Goal: Task Accomplishment & Management: Use online tool/utility

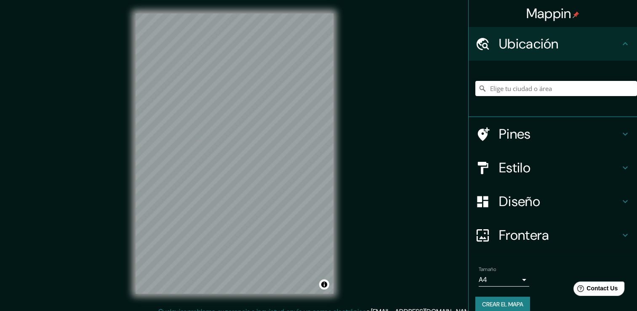
scroll to position [9, 0]
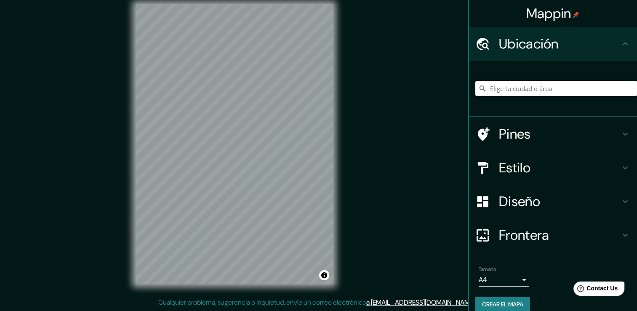
click at [518, 205] on h4 "Diseño" at bounding box center [559, 201] width 121 height 17
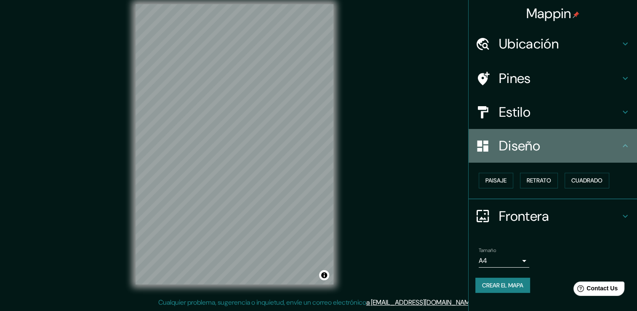
click at [514, 147] on h4 "Diseño" at bounding box center [559, 145] width 121 height 17
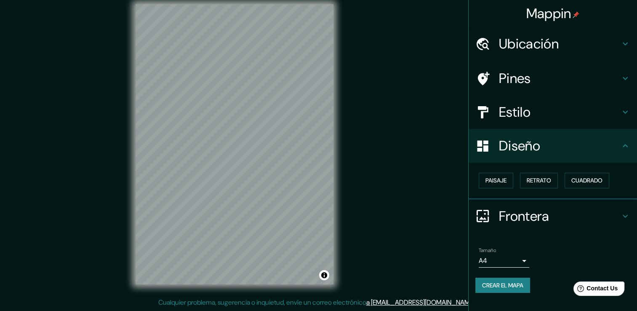
click at [515, 123] on div "Estilo" at bounding box center [552, 112] width 168 height 34
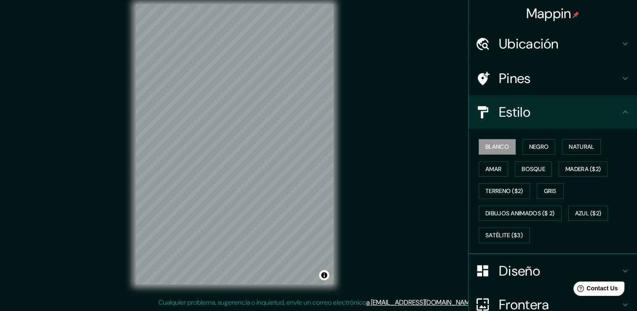
click at [515, 123] on div "Estilo" at bounding box center [552, 112] width 168 height 34
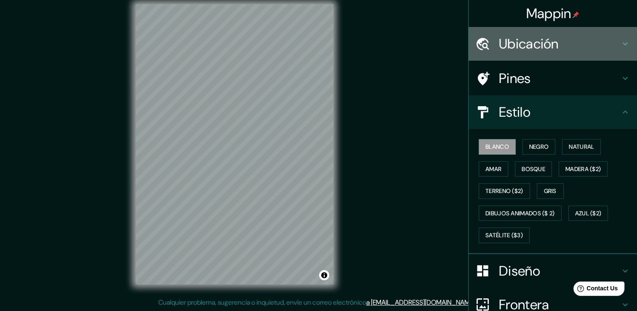
click at [539, 43] on h4 "Ubicación" at bounding box center [559, 43] width 121 height 17
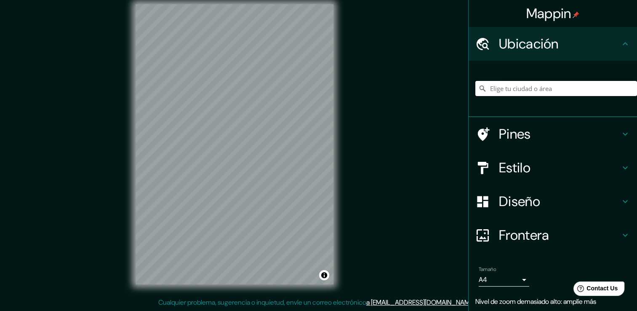
click at [538, 89] on input "Elige tu ciudad o área" at bounding box center [556, 88] width 162 height 15
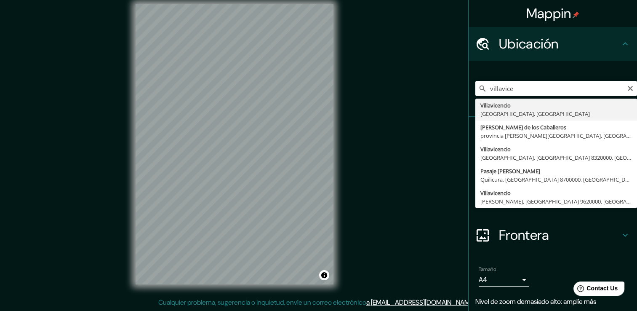
type input "[PERSON_NAME], [GEOGRAPHIC_DATA], [GEOGRAPHIC_DATA]"
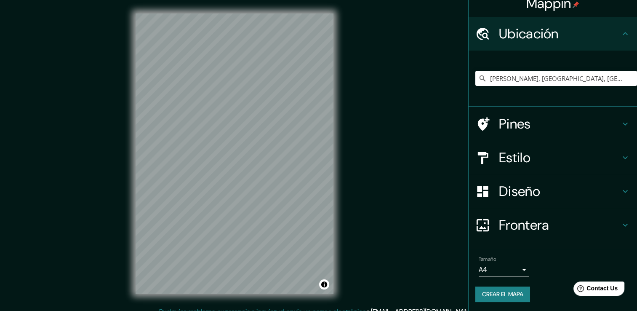
scroll to position [11, 0]
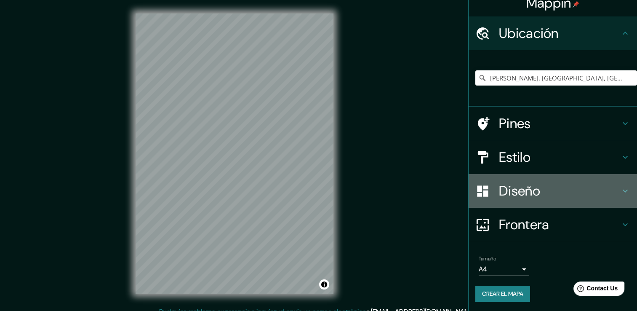
click at [506, 191] on h4 "Diseño" at bounding box center [559, 190] width 121 height 17
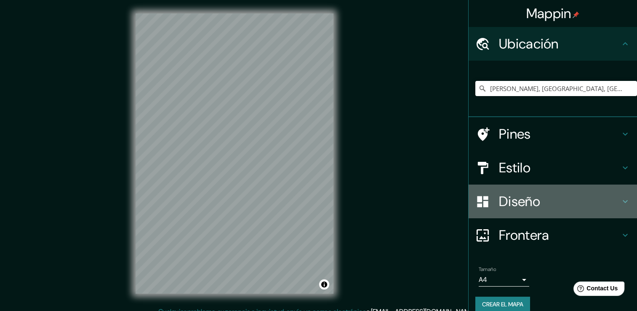
scroll to position [0, 0]
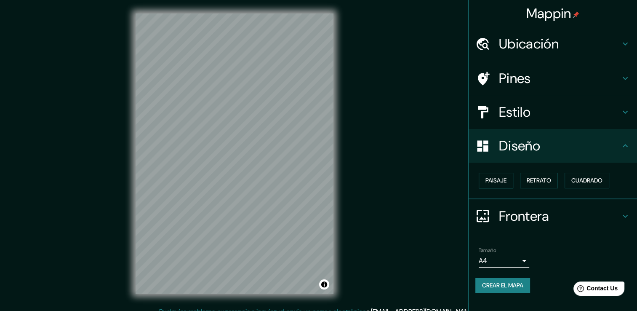
click at [501, 173] on button "Paisaje" at bounding box center [495, 181] width 35 height 16
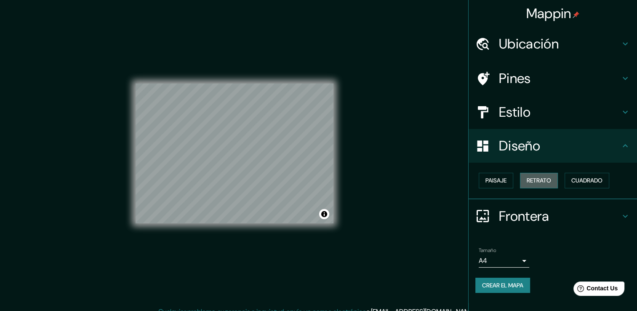
click at [540, 180] on font "Retrato" at bounding box center [538, 180] width 24 height 11
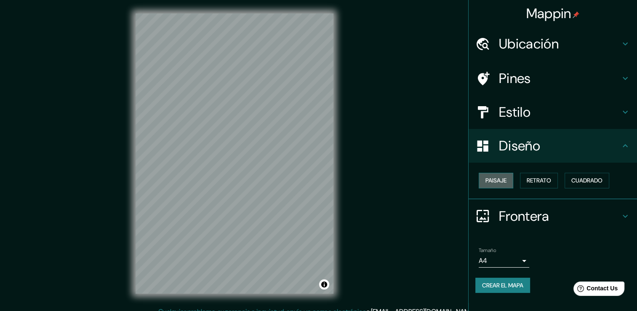
click at [504, 178] on font "Paisaje" at bounding box center [495, 180] width 21 height 11
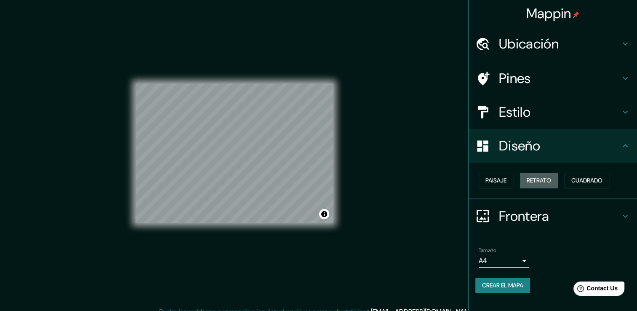
click at [549, 181] on font "Retrato" at bounding box center [538, 180] width 24 height 11
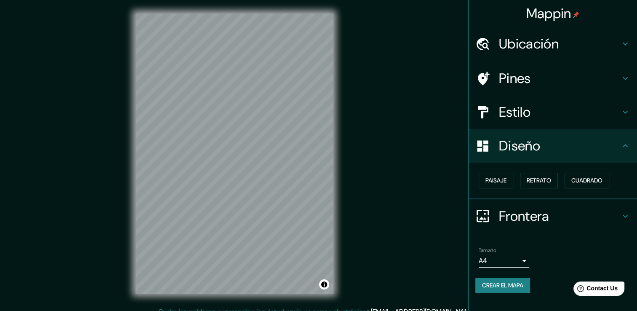
drag, startPoint x: 631, startPoint y: 178, endPoint x: 612, endPoint y: 177, distance: 19.0
click at [628, 178] on div "Paisaje Retrato Cuadrado" at bounding box center [556, 180] width 162 height 22
click at [596, 173] on button "Cuadrado" at bounding box center [586, 181] width 45 height 16
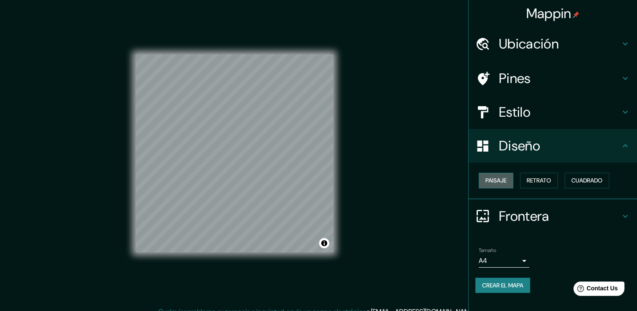
click at [498, 179] on font "Paisaje" at bounding box center [495, 180] width 21 height 11
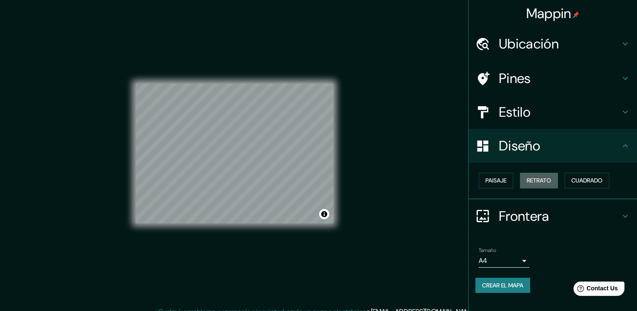
click at [550, 184] on font "Retrato" at bounding box center [538, 180] width 24 height 11
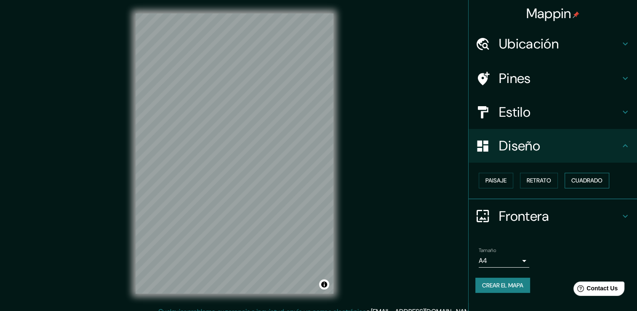
click at [582, 176] on font "Cuadrado" at bounding box center [586, 180] width 31 height 11
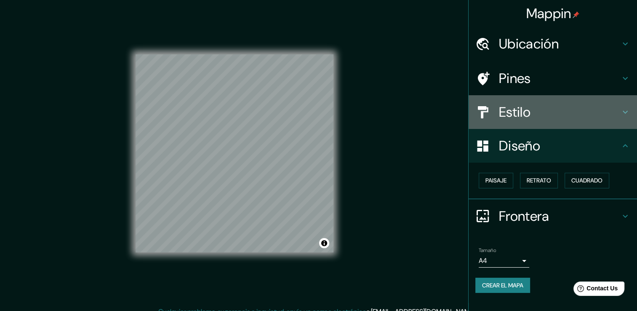
click at [534, 113] on h4 "Estilo" at bounding box center [559, 112] width 121 height 17
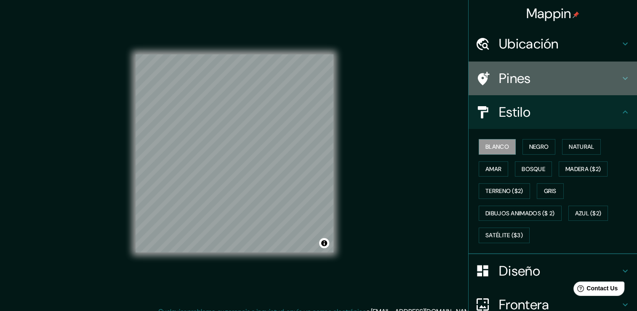
click at [527, 86] on h4 "Pines" at bounding box center [559, 78] width 121 height 17
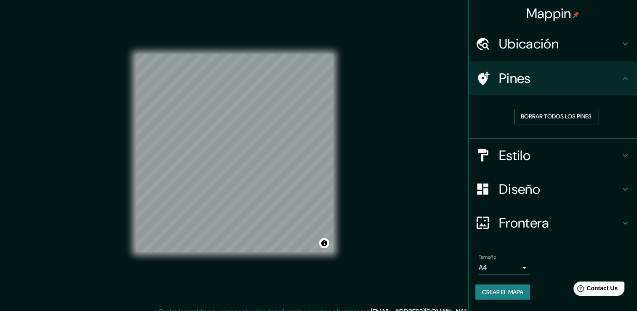
click at [571, 116] on font "Borrar todos los pines" at bounding box center [556, 116] width 71 height 11
click at [611, 93] on div "Pines" at bounding box center [552, 78] width 168 height 34
drag, startPoint x: 339, startPoint y: 208, endPoint x: 238, endPoint y: 164, distance: 110.6
click at [238, 164] on div at bounding box center [239, 165] width 7 height 7
click at [629, 160] on div "Estilo" at bounding box center [552, 155] width 168 height 34
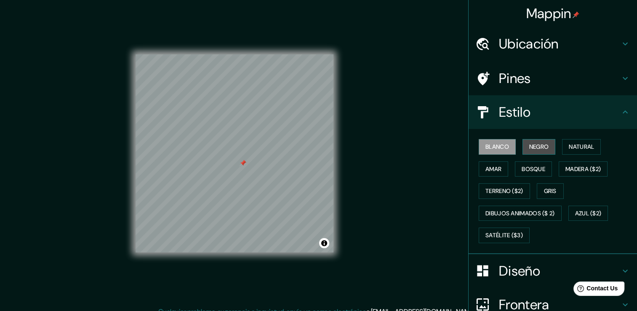
click at [529, 151] on font "Negro" at bounding box center [539, 146] width 20 height 11
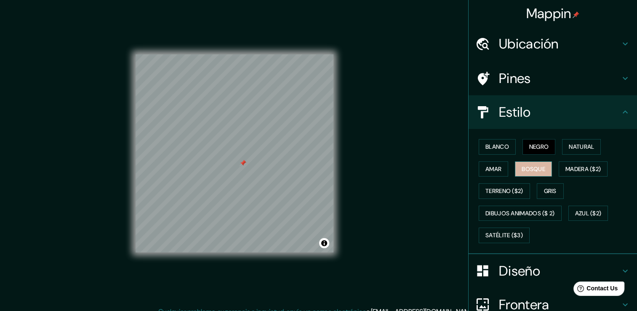
click at [535, 171] on font "Bosque" at bounding box center [533, 169] width 24 height 11
click at [539, 181] on div "Blanco Negro Natural Amar Bosque Madera ($2) Terreno ($2) Gris Dibujos animados…" at bounding box center [556, 191] width 162 height 111
click at [544, 186] on font "Gris" at bounding box center [550, 191] width 13 height 11
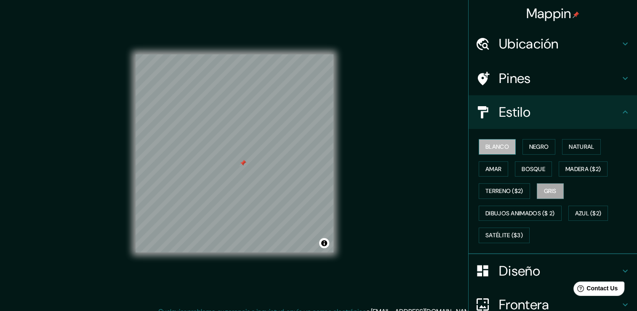
click at [487, 147] on font "Blanco" at bounding box center [497, 146] width 24 height 11
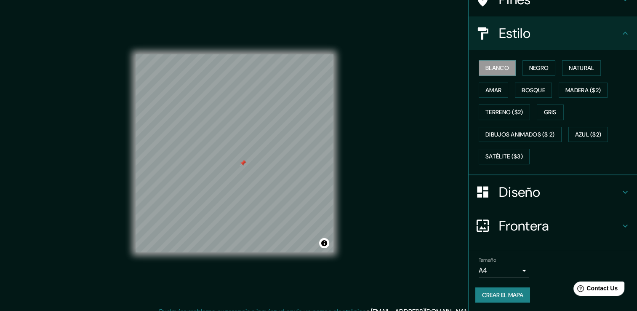
click at [534, 197] on h4 "Diseño" at bounding box center [559, 191] width 121 height 17
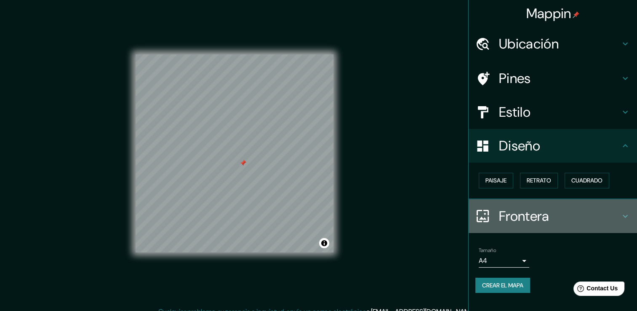
click at [572, 214] on h4 "Frontera" at bounding box center [559, 215] width 121 height 17
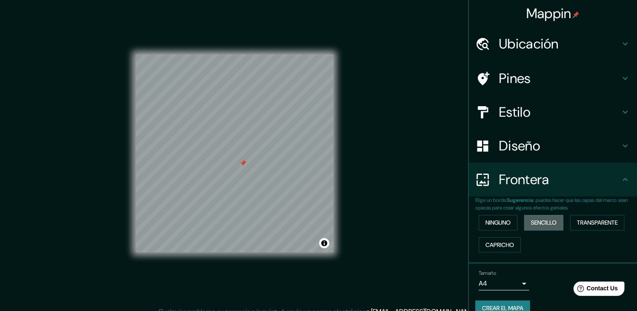
click at [547, 223] on font "Sencillo" at bounding box center [544, 222] width 26 height 11
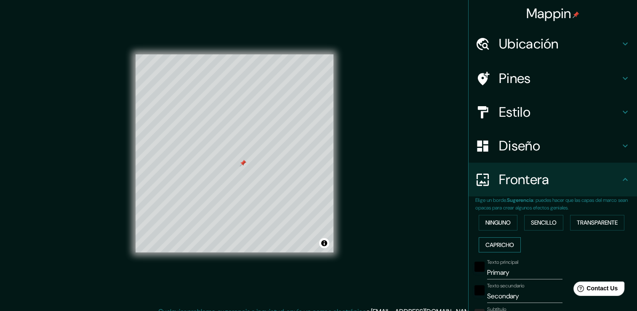
click at [502, 237] on button "Capricho" at bounding box center [499, 245] width 42 height 16
click at [497, 228] on button "Ninguno" at bounding box center [497, 223] width 39 height 16
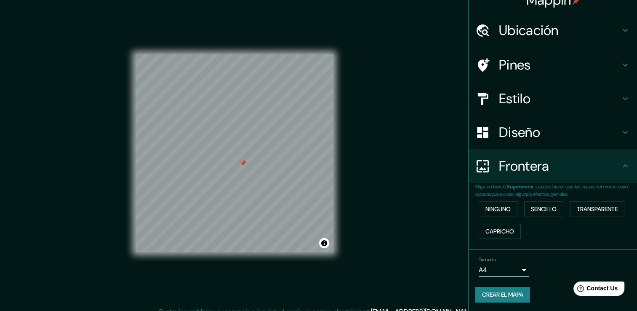
scroll to position [14, 0]
click at [486, 290] on font "Crear el mapa" at bounding box center [502, 294] width 41 height 11
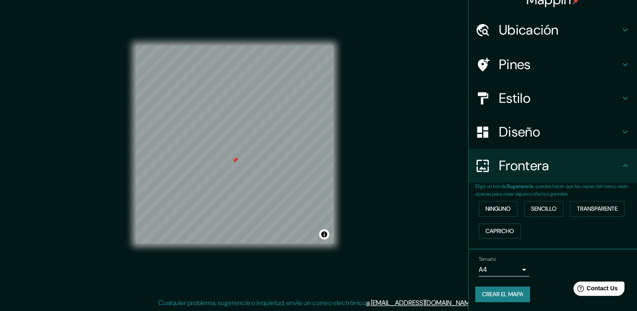
scroll to position [9, 0]
click at [510, 291] on font "Crear el mapa" at bounding box center [502, 294] width 41 height 11
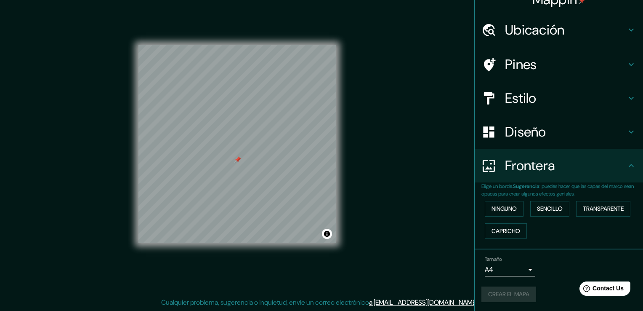
click at [516, 269] on body "Mappin Ubicación [PERSON_NAME], [GEOGRAPHIC_DATA], [GEOGRAPHIC_DATA] Pines Esti…" at bounding box center [321, 146] width 643 height 311
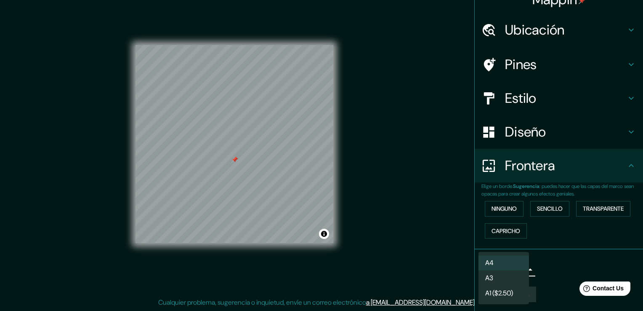
click at [540, 274] on div at bounding box center [321, 155] width 643 height 311
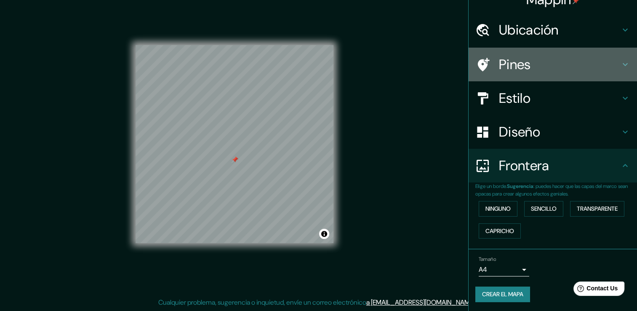
click at [620, 62] on icon at bounding box center [625, 64] width 10 height 10
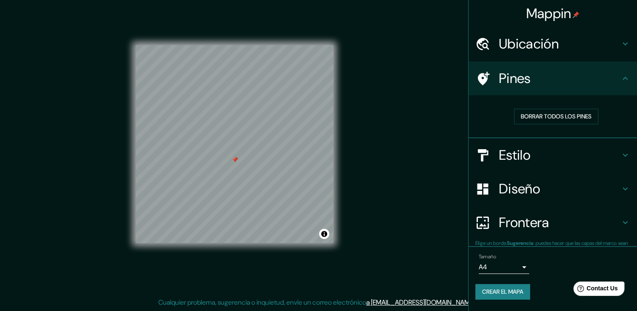
scroll to position [0, 0]
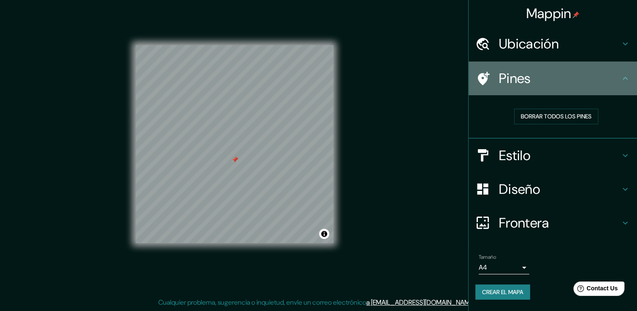
click at [624, 70] on div "Pines" at bounding box center [552, 78] width 168 height 34
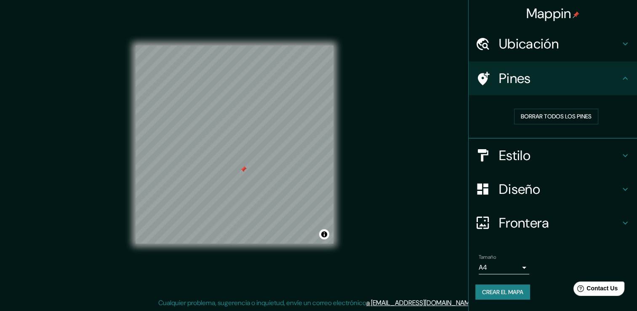
scroll to position [9, 0]
click at [520, 196] on h4 "Diseño" at bounding box center [559, 189] width 121 height 17
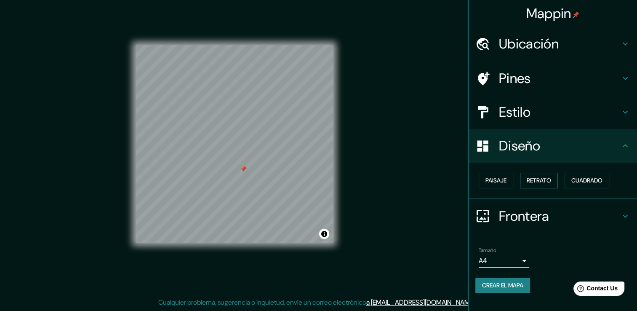
click at [529, 180] on font "Retrato" at bounding box center [538, 180] width 24 height 11
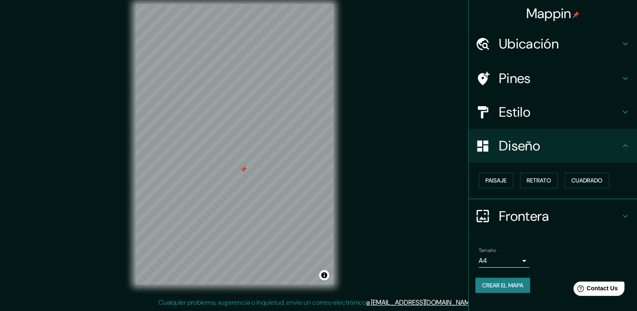
click at [539, 114] on h4 "Estilo" at bounding box center [559, 112] width 121 height 17
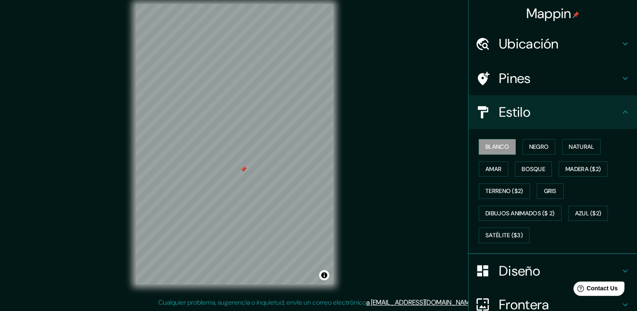
click at [537, 116] on h4 "Estilo" at bounding box center [559, 112] width 121 height 17
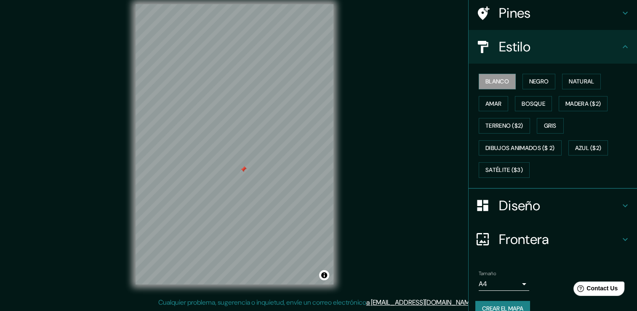
scroll to position [79, 0]
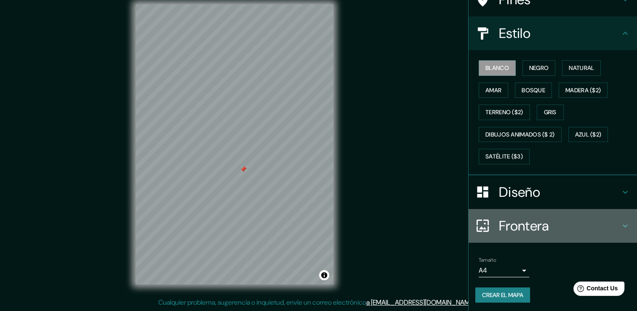
click at [521, 222] on h4 "Frontera" at bounding box center [559, 225] width 121 height 17
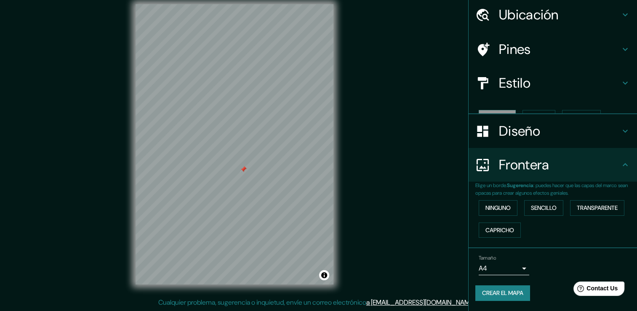
scroll to position [14, 0]
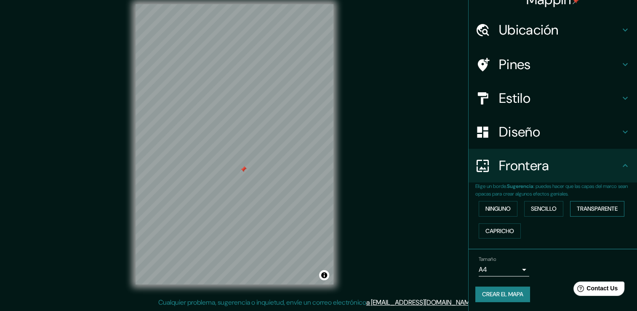
click at [585, 213] on button "Transparente" at bounding box center [597, 209] width 54 height 16
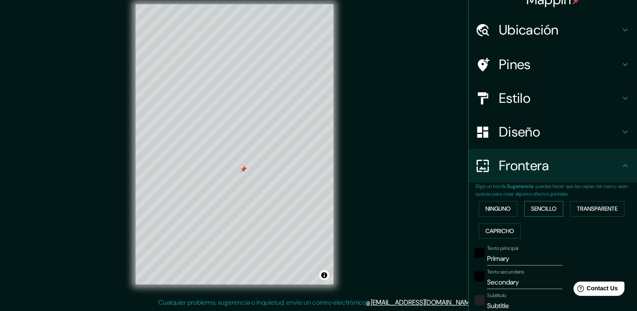
click at [544, 210] on font "Sencillo" at bounding box center [544, 208] width 26 height 11
click at [209, 243] on div at bounding box center [210, 243] width 7 height 7
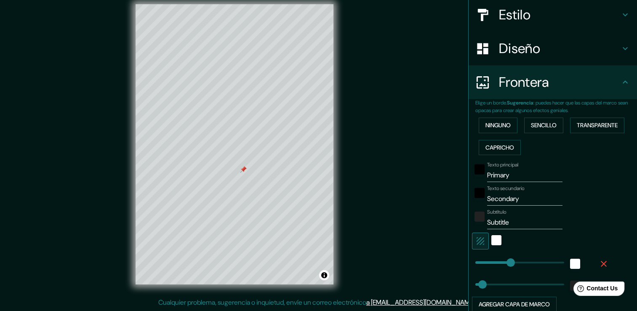
scroll to position [98, 0]
click at [513, 174] on input "Primary" at bounding box center [524, 173] width 75 height 13
type input "Primar"
type input "38"
type input "P"
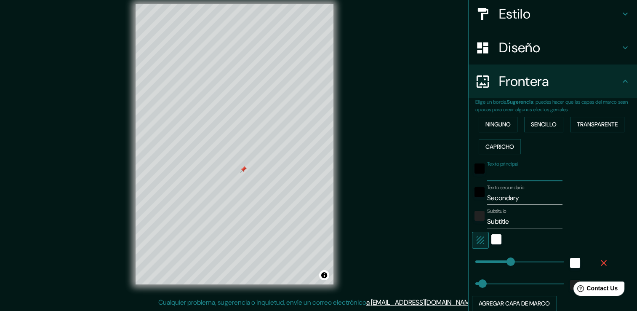
type input "38"
type input "u"
type input "38"
type input "ub"
type input "38"
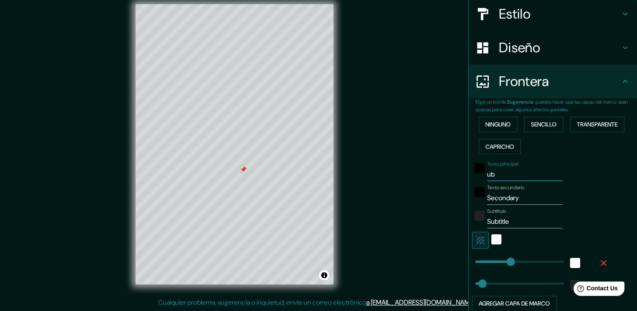
type input "ubi"
type input "38"
type input "ubic"
type input "38"
type input "ubica"
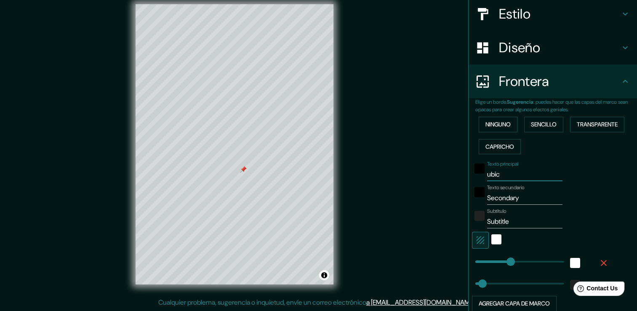
type input "38"
type input "ubicac"
type input "38"
type input "ubicaci"
type input "38"
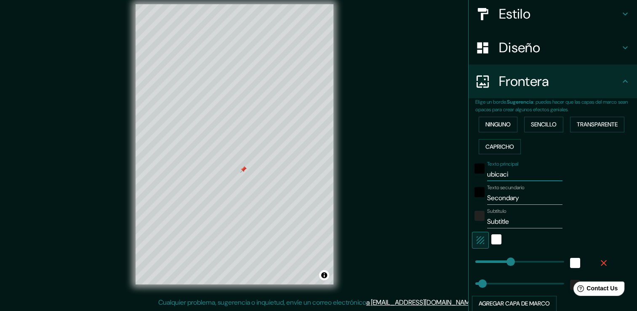
type input "ubicacio"
type input "38"
type input "ubicacion"
type input "38"
type input "ubicacion"
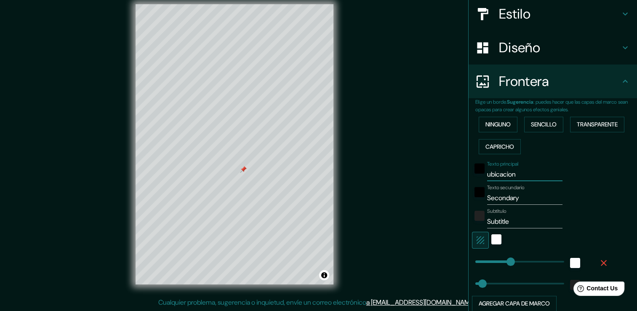
type input "38"
type input "ubicacion"
click at [518, 197] on input "Secondary" at bounding box center [524, 197] width 75 height 13
type input "38"
type input "p"
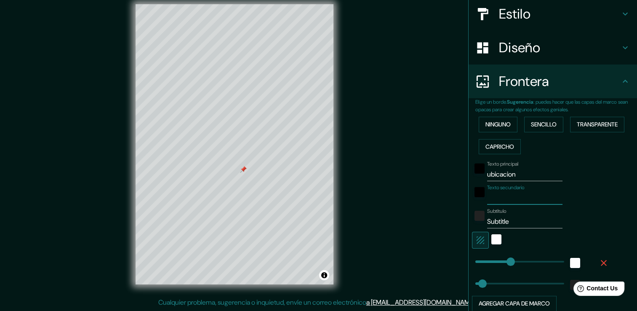
type input "38"
type input "pr"
type input "38"
type input "pre"
type input "38"
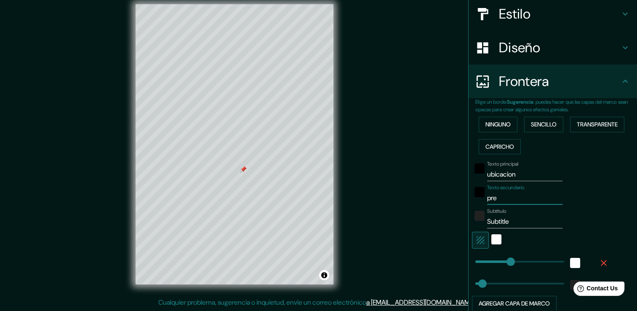
type input "pred"
type input "38"
type input "predi"
type input "38"
type input "predio"
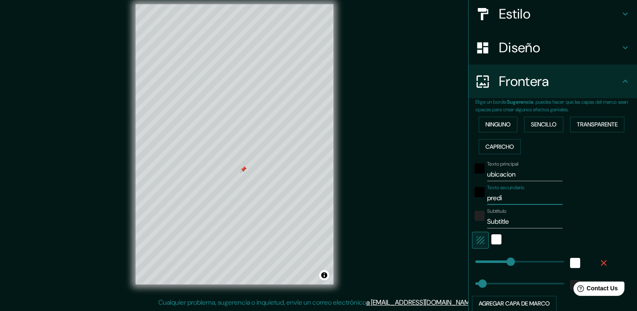
type input "38"
type input "predio"
click at [507, 220] on input "Subtitle" at bounding box center [524, 221] width 75 height 13
type input "38"
type input "v"
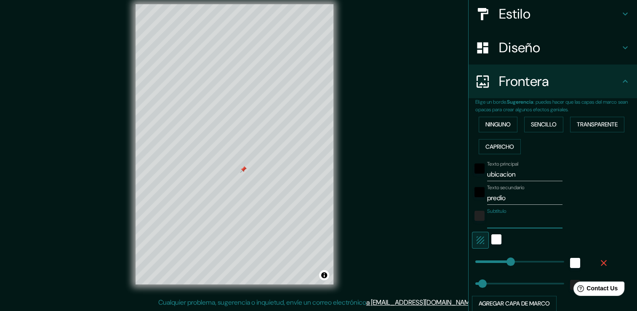
type input "38"
type input "vi"
type input "38"
type input "vil"
type input "38"
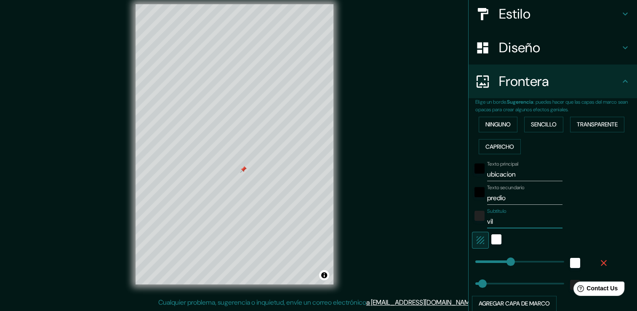
type input "vill"
type input "38"
type input "villa"
type input "38"
type input "villav"
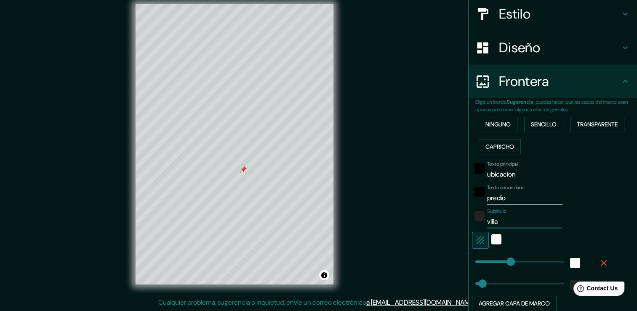
type input "38"
type input "villavi"
type input "38"
type input "villavic"
type input "38"
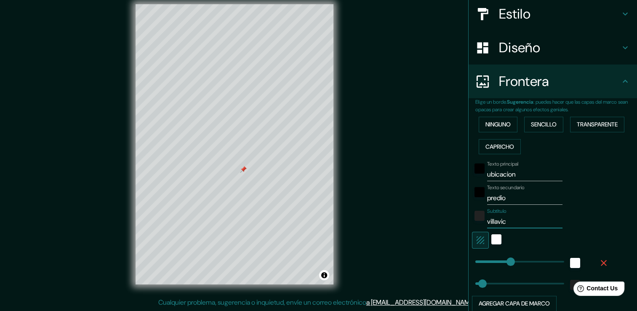
type input "villavice"
type input "38"
type input "villavicen"
type input "38"
type input "villavicenc"
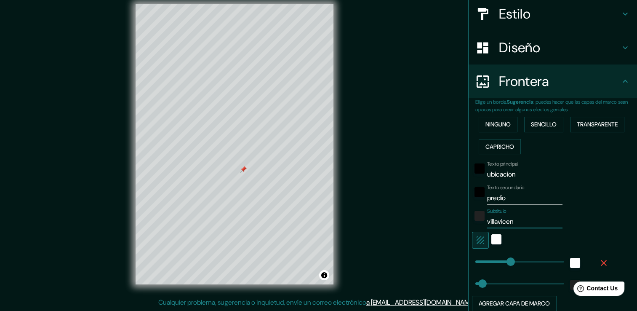
type input "38"
type input "villavicenci"
type input "38"
type input "[PERSON_NAME]"
type input "38"
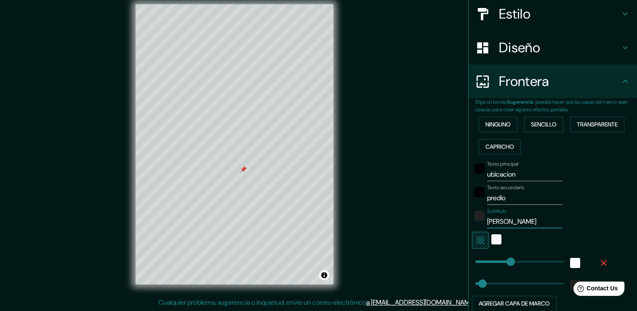
type input "[PERSON_NAME]"
type input "38"
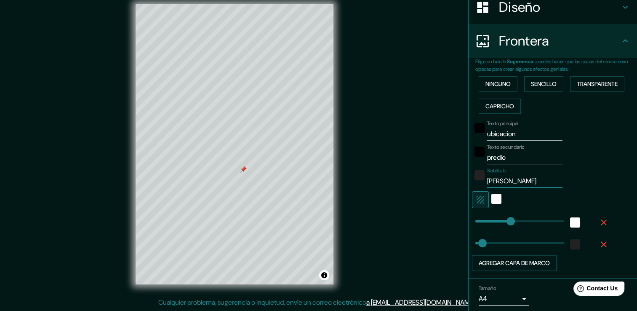
scroll to position [140, 0]
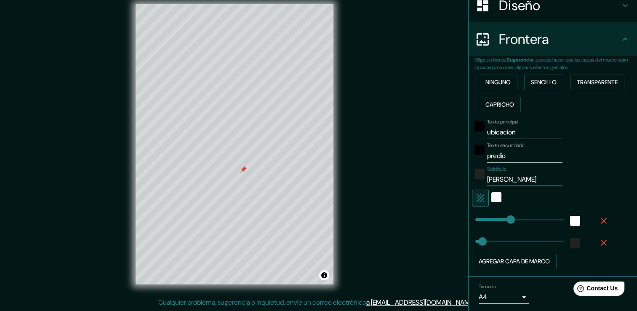
type input "[PERSON_NAME]"
type input "380"
drag, startPoint x: 505, startPoint y: 221, endPoint x: 540, endPoint y: 218, distance: 35.9
type input "38"
type input "137"
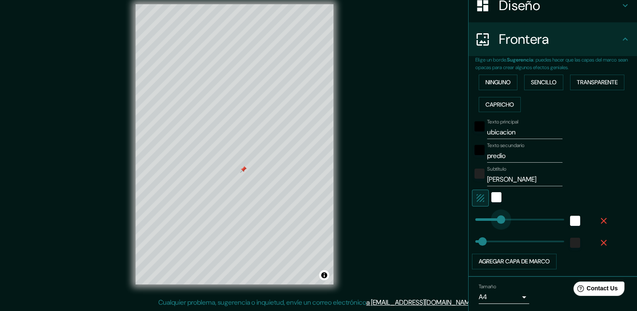
drag, startPoint x: 542, startPoint y: 218, endPoint x: 494, endPoint y: 215, distance: 47.2
type input "106"
drag, startPoint x: 473, startPoint y: 237, endPoint x: 490, endPoint y: 242, distance: 17.4
type input "77"
drag, startPoint x: 492, startPoint y: 244, endPoint x: 483, endPoint y: 243, distance: 8.5
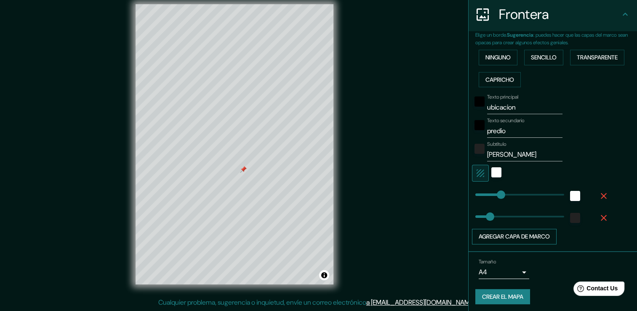
scroll to position [167, 0]
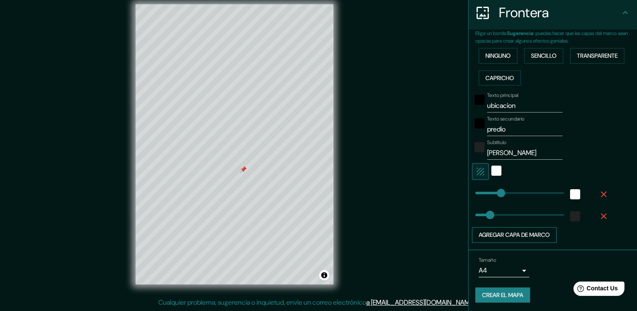
click at [523, 235] on button "Agregar capa de marco" at bounding box center [514, 235] width 85 height 16
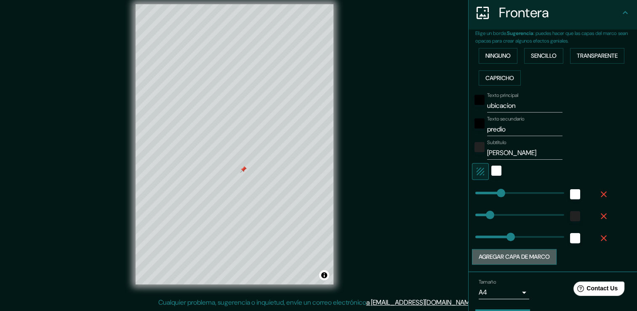
click at [526, 257] on button "Agregar capa de marco" at bounding box center [514, 257] width 85 height 16
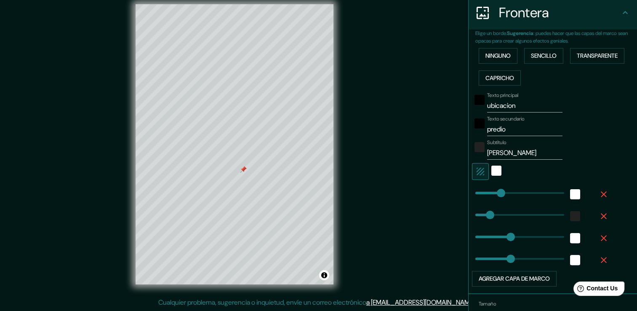
click at [598, 258] on icon "button" at bounding box center [603, 260] width 10 height 10
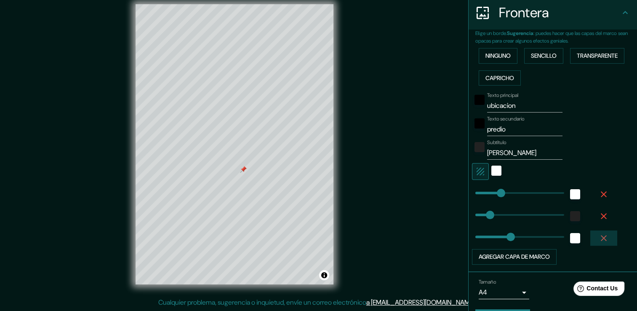
click at [598, 236] on icon "button" at bounding box center [603, 238] width 10 height 10
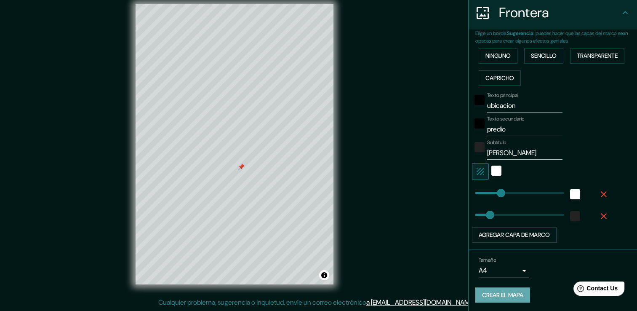
click at [499, 293] on font "Crear el mapa" at bounding box center [502, 295] width 41 height 11
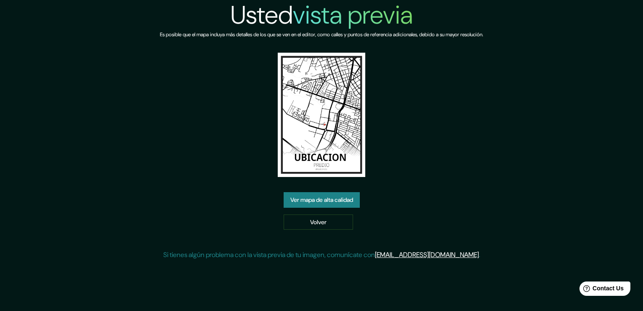
click at [324, 199] on link "Ver mapa de alta calidad" at bounding box center [322, 200] width 76 height 16
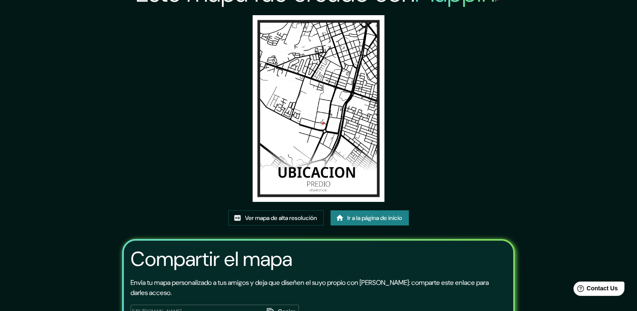
scroll to position [2, 0]
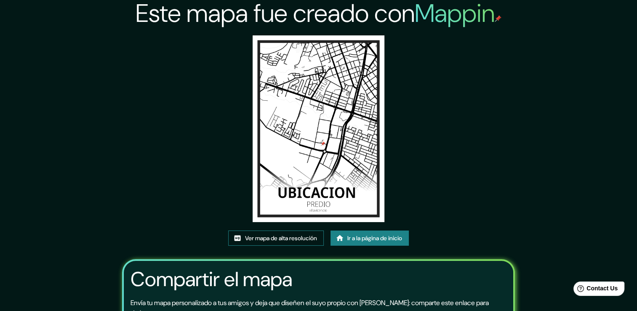
click at [291, 234] on font "Ver mapa de alta resolución" at bounding box center [281, 238] width 72 height 11
